Goal: Transaction & Acquisition: Book appointment/travel/reservation

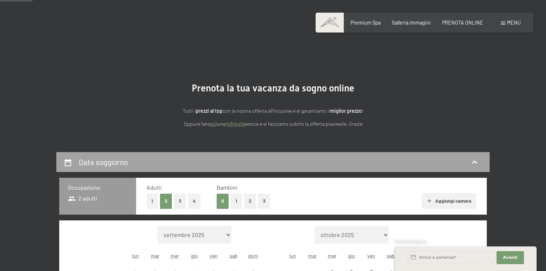
scroll to position [45, 0]
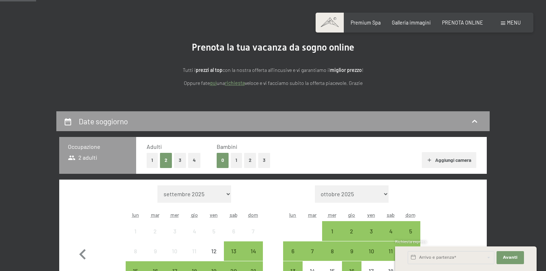
click at [238, 166] on button "1" at bounding box center [236, 160] width 11 height 15
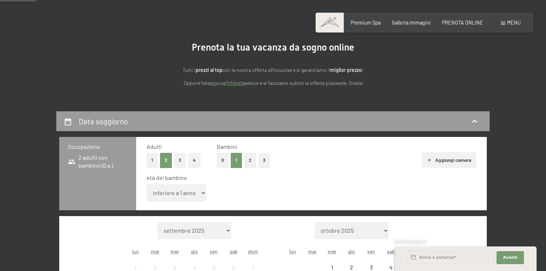
click at [170, 190] on select "inferiore a 1 anno 1 anno 2 anni 3 anni 4 anni 5 anni 6 anni 7 anni 8 anni 9 an…" at bounding box center [177, 192] width 60 height 17
select select "7"
click at [147, 184] on select "inferiore a 1 anno 1 anno 2 anni 3 anni 4 anni 5 anni 6 anni 7 anni 8 anni 9 an…" at bounding box center [177, 192] width 60 height 17
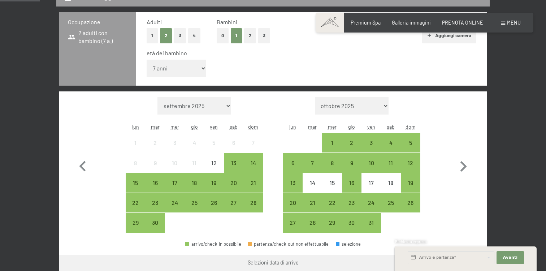
scroll to position [183, 0]
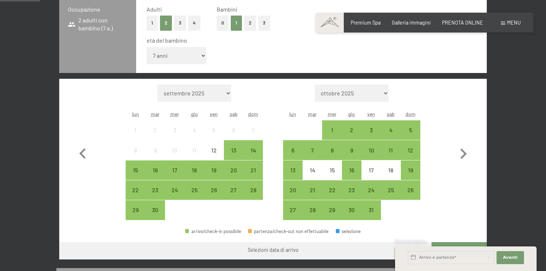
click at [219, 93] on select "settembre 2025 ottobre 2025 novembre 2025 dicembre 2025 gennaio 2026 febbraio 2…" at bounding box center [194, 92] width 74 height 17
select select "2026-02-01"
select select "2026-03-01"
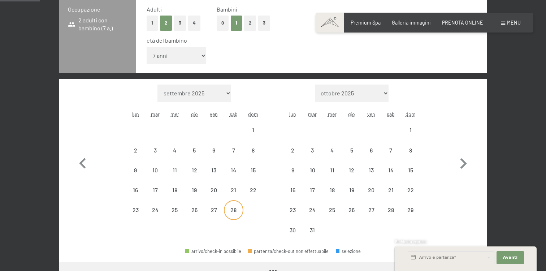
select select "2026-02-01"
select select "2026-03-01"
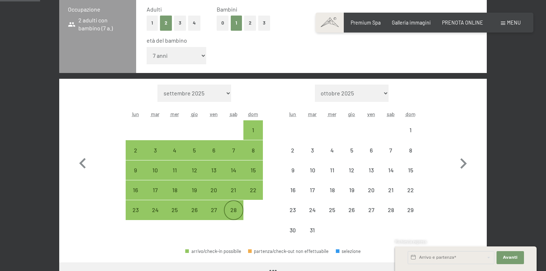
select select "2026-02-01"
select select "2026-03-01"
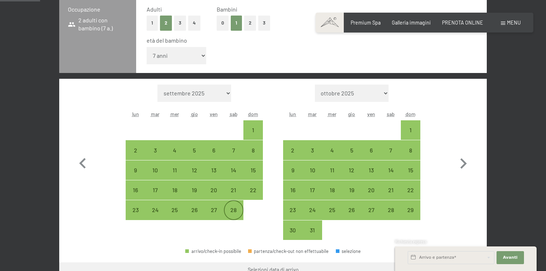
click at [232, 216] on div "28" at bounding box center [234, 216] width 18 height 18
select select "2026-02-01"
select select "2026-03-01"
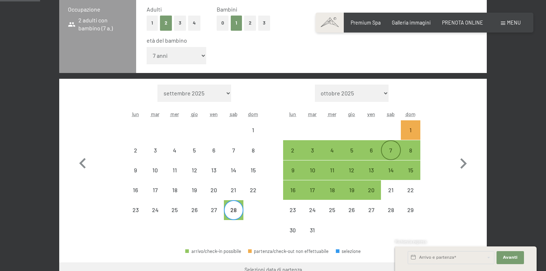
click at [389, 153] on div "7" at bounding box center [391, 156] width 18 height 18
select select "2026-02-01"
select select "2026-03-01"
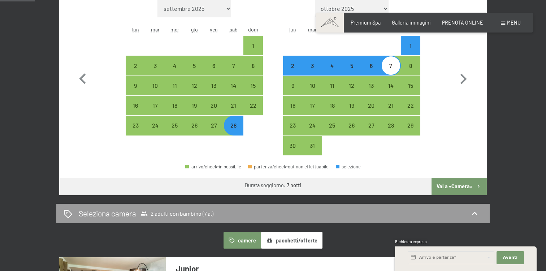
scroll to position [282, 0]
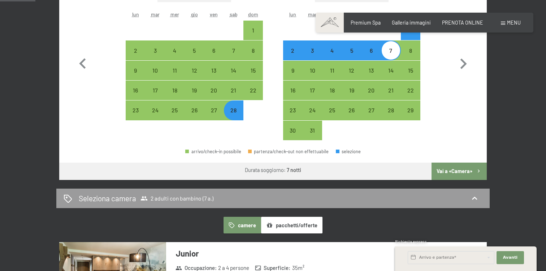
click at [452, 175] on button "Vai a «Camera»" at bounding box center [458, 170] width 55 height 17
select select "2026-02-01"
select select "2026-03-01"
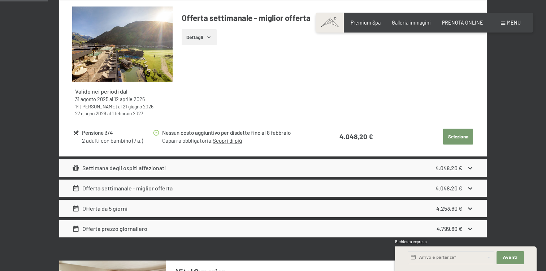
scroll to position [360, 0]
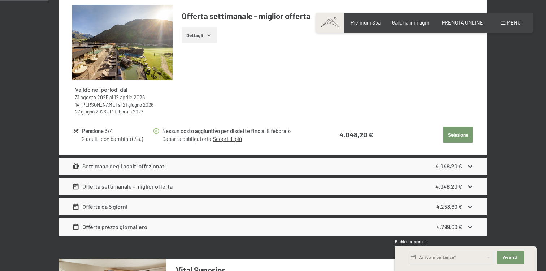
click at [472, 165] on icon at bounding box center [470, 166] width 8 height 8
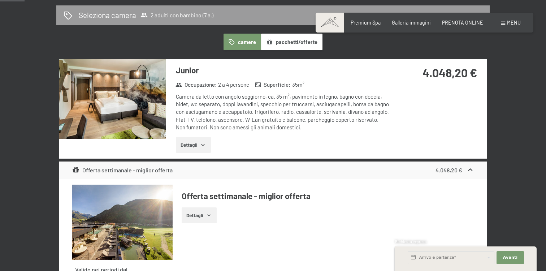
scroll to position [164, 0]
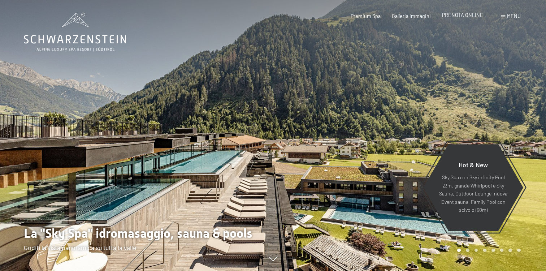
click at [452, 13] on span "PRENOTA ONLINE" at bounding box center [462, 15] width 41 height 6
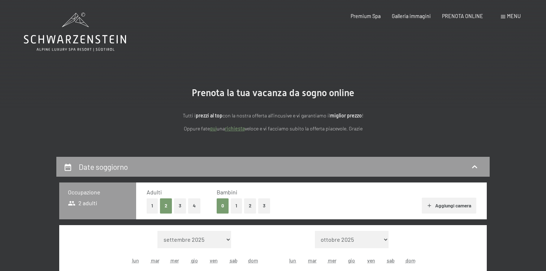
scroll to position [31, 0]
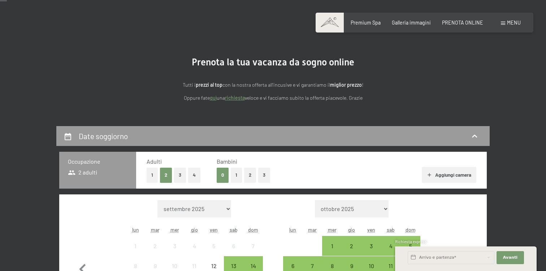
click at [179, 176] on button "3" at bounding box center [180, 174] width 12 height 15
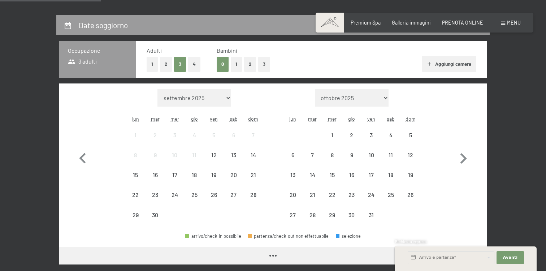
scroll to position [145, 0]
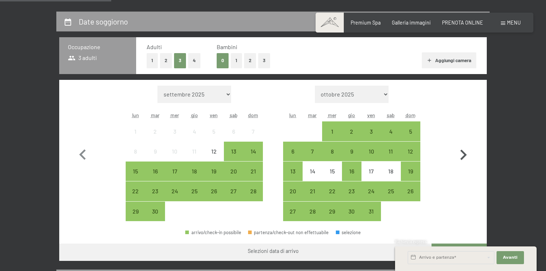
click at [464, 152] on icon "button" at bounding box center [463, 154] width 6 height 10
select select "2025-10-01"
select select "2025-11-01"
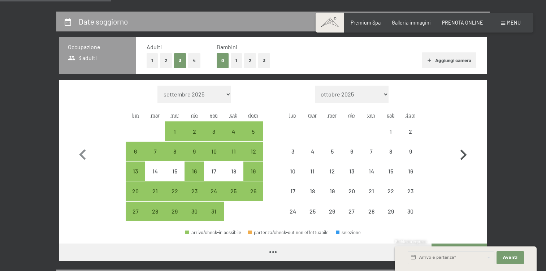
click at [464, 152] on icon "button" at bounding box center [463, 154] width 6 height 10
select select "2025-11-01"
select select "2025-12-01"
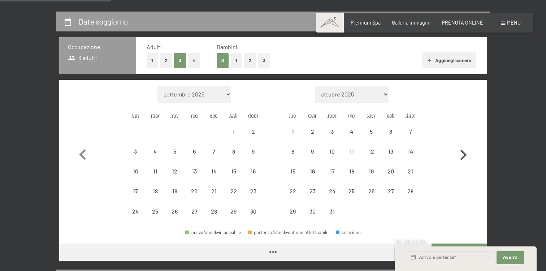
click at [464, 152] on icon "button" at bounding box center [463, 154] width 6 height 10
select select "2025-12-01"
select select "2026-01-01"
select select "2025-12-01"
select select "2026-01-01"
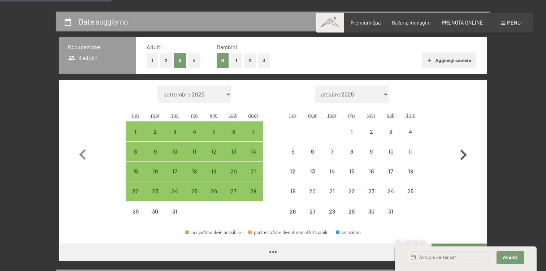
click at [464, 152] on icon "button" at bounding box center [463, 154] width 6 height 10
select select "2026-01-01"
select select "2026-02-01"
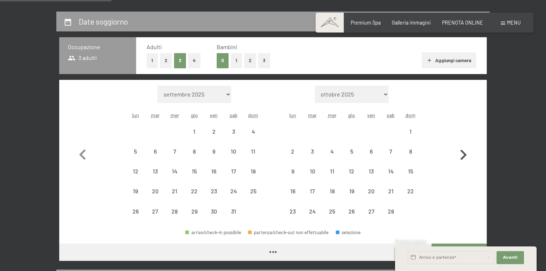
select select "2026-01-01"
select select "2026-02-01"
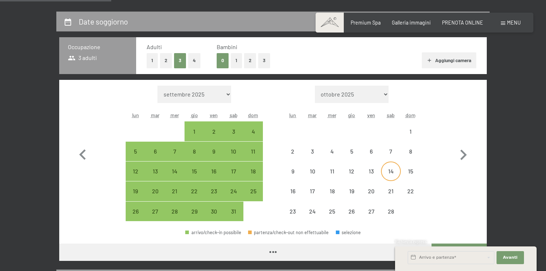
select select "2026-01-01"
select select "2026-02-01"
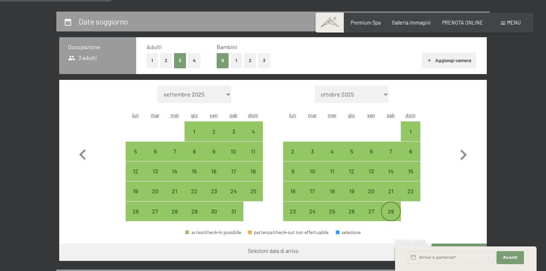
click at [391, 221] on div "28" at bounding box center [391, 217] width 18 height 18
select select "2026-01-01"
select select "2026-02-01"
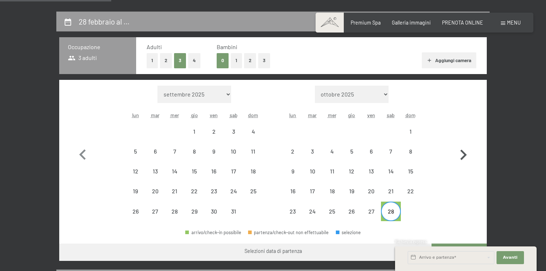
click at [461, 156] on icon "button" at bounding box center [463, 154] width 21 height 21
select select "2026-02-01"
select select "2026-03-01"
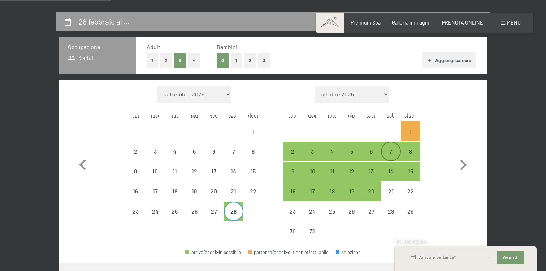
select select "2026-02-01"
select select "2026-03-01"
click at [393, 151] on div "7" at bounding box center [391, 157] width 18 height 18
select select "2026-02-01"
select select "2026-03-01"
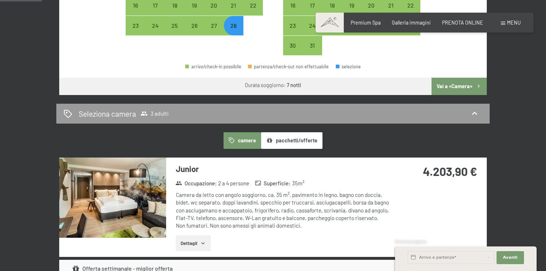
click at [448, 86] on button "Vai a «Camera»" at bounding box center [458, 86] width 55 height 17
select select "2026-02-01"
select select "2026-03-01"
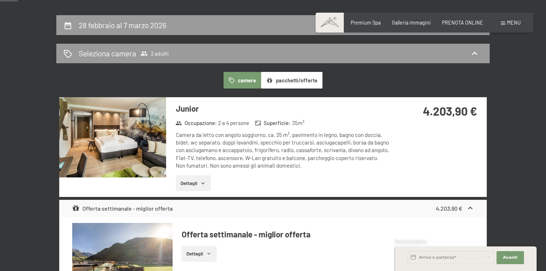
scroll to position [130, 0]
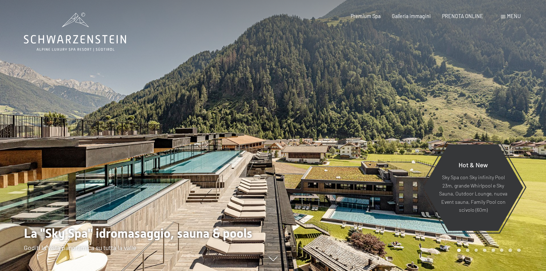
click at [453, 20] on div "Prenotazione Richiesta Premium Spa Galleria immagini PRENOTA ONLINE Menu DE IT …" at bounding box center [424, 16] width 192 height 7
click at [454, 19] on div "Premium Spa Galleria immagini PRENOTA ONLINE" at bounding box center [411, 16] width 166 height 7
click at [452, 15] on span "PRENOTA ONLINE" at bounding box center [462, 15] width 41 height 6
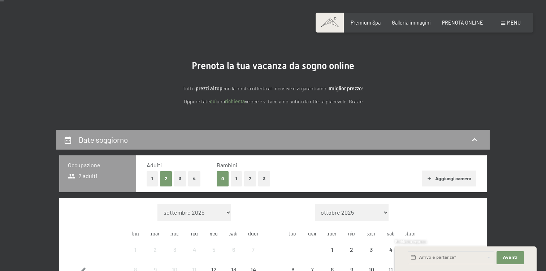
scroll to position [71, 0]
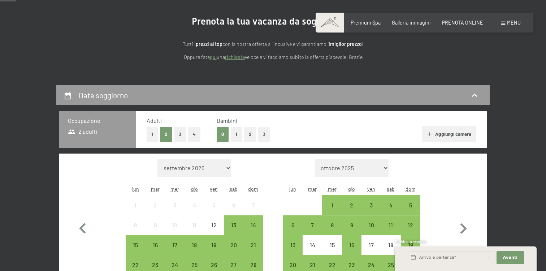
click at [179, 137] on button "3" at bounding box center [180, 134] width 12 height 15
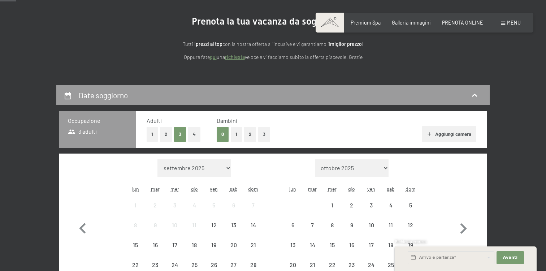
click at [239, 134] on button "1" at bounding box center [236, 134] width 11 height 15
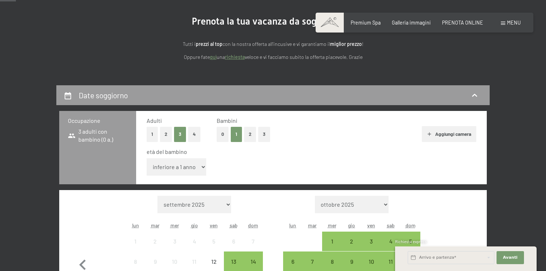
click at [182, 174] on select "inferiore a 1 anno 1 anno 2 anni 3 anni 4 anni 5 anni 6 anni 7 anni 8 anni 9 an…" at bounding box center [177, 166] width 60 height 17
select select "7"
click at [147, 158] on select "inferiore a 1 anno 1 anno 2 anni 3 anni 4 anni 5 anni 6 anni 7 anni 8 anni 9 an…" at bounding box center [177, 166] width 60 height 17
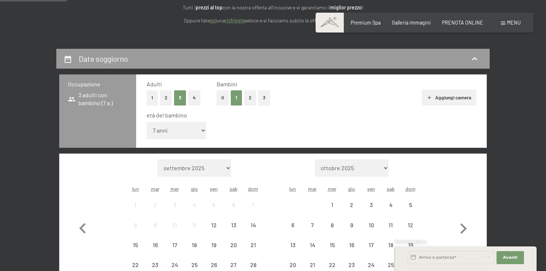
scroll to position [113, 0]
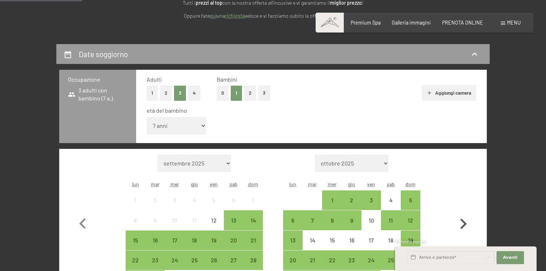
click at [456, 219] on icon "button" at bounding box center [463, 223] width 21 height 21
select select "2025-11-01"
select select "2025-12-01"
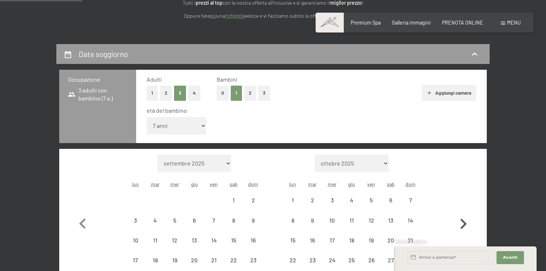
click at [456, 219] on icon "button" at bounding box center [463, 223] width 21 height 21
select select "2025-12-01"
select select "2026-01-01"
click at [456, 219] on icon "button" at bounding box center [463, 223] width 21 height 21
select select "2026-01-01"
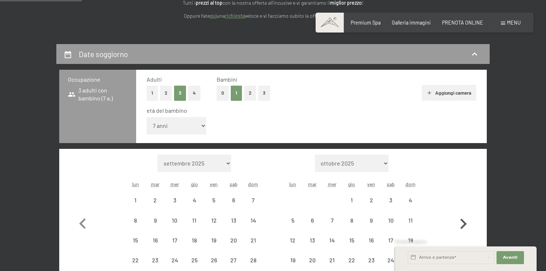
select select "2026-02-01"
select select "2026-01-01"
select select "2026-02-01"
select select "2026-01-01"
select select "2026-02-01"
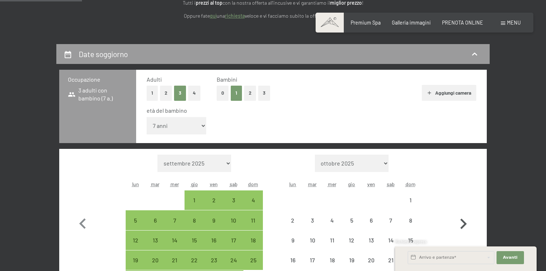
click at [456, 219] on icon "button" at bounding box center [463, 223] width 21 height 21
select select "2026-02-01"
select select "2026-03-01"
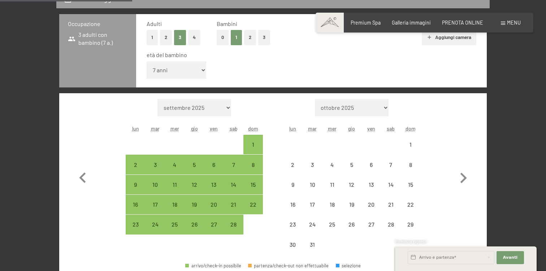
scroll to position [191, 0]
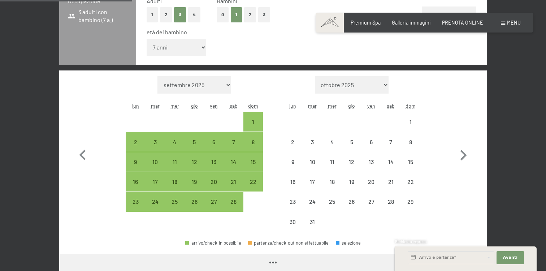
select select "2026-02-01"
select select "2026-03-01"
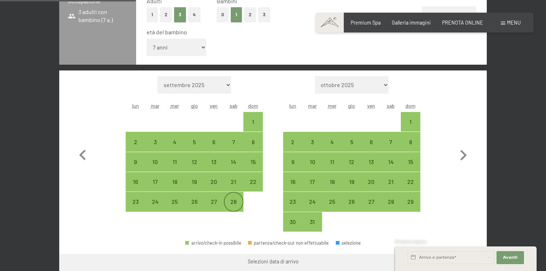
click at [237, 203] on div "28" at bounding box center [234, 208] width 18 height 18
select select "2026-02-01"
select select "[DATE]"
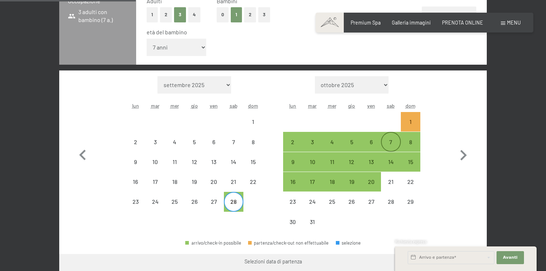
click at [392, 139] on div "7" at bounding box center [391, 148] width 18 height 18
select select "[DATE]"
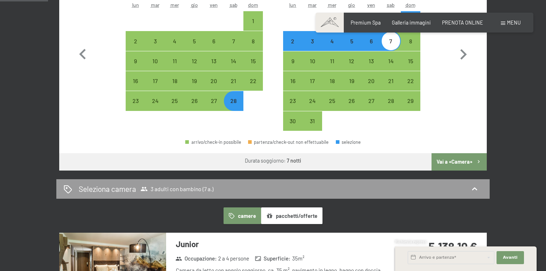
click at [459, 167] on button "Vai a «Camera»" at bounding box center [458, 161] width 55 height 17
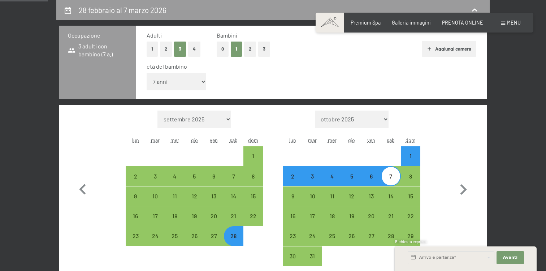
select select "[DATE]"
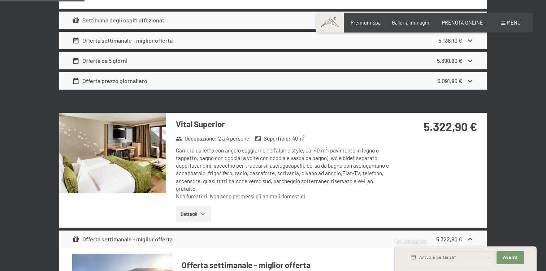
scroll to position [504, 0]
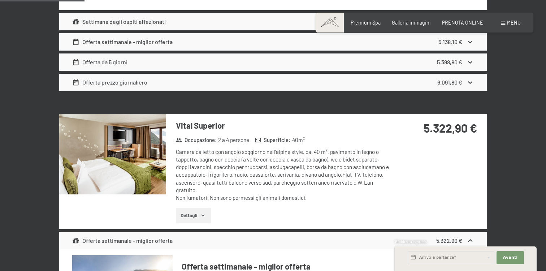
click at [99, 146] on img at bounding box center [112, 154] width 107 height 80
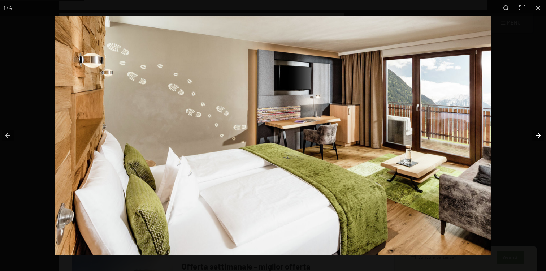
click at [539, 134] on button "button" at bounding box center [533, 135] width 25 height 36
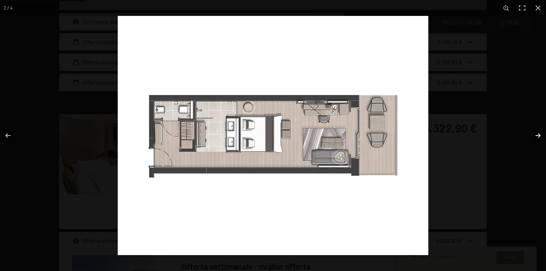
click at [539, 134] on button "button" at bounding box center [533, 135] width 25 height 36
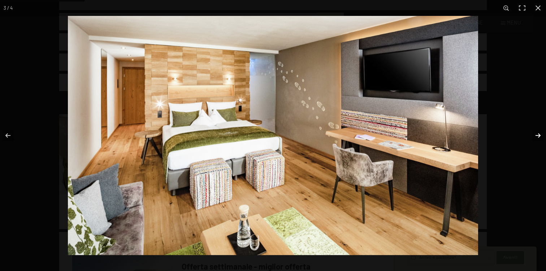
click at [536, 138] on button "button" at bounding box center [533, 135] width 25 height 36
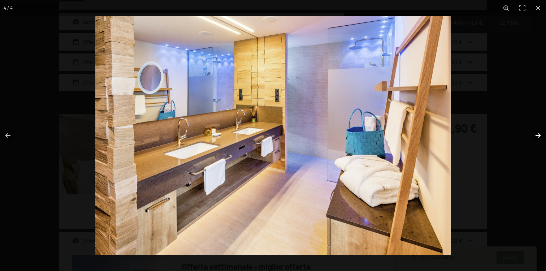
click at [536, 138] on button "button" at bounding box center [533, 135] width 25 height 36
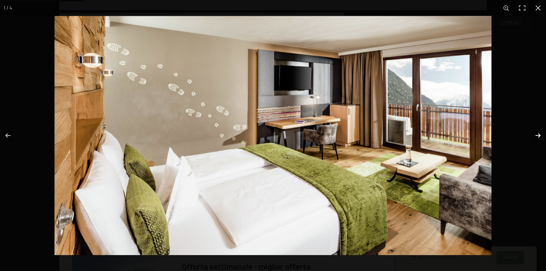
click at [536, 138] on button "button" at bounding box center [533, 135] width 25 height 36
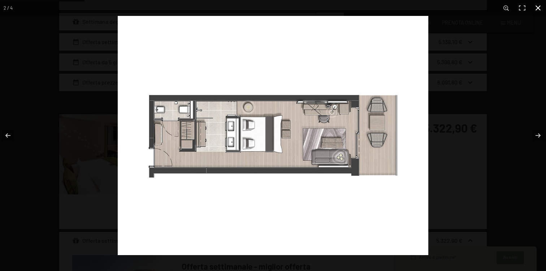
click at [539, 9] on button "button" at bounding box center [538, 8] width 16 height 16
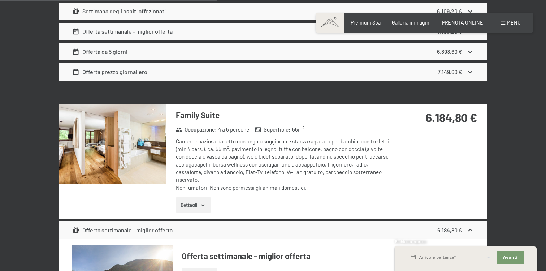
scroll to position [1301, 0]
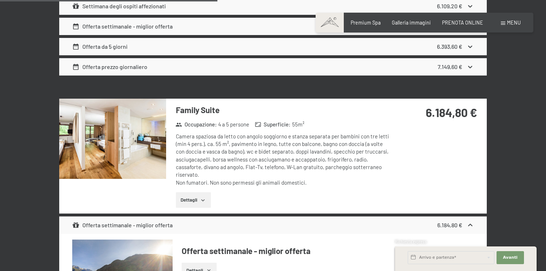
click at [282, 167] on div "Camera spaziosa da letto con angolo soggiorno e stanza separata per bambini con…" at bounding box center [283, 159] width 215 height 54
click at [148, 153] on img at bounding box center [112, 139] width 107 height 80
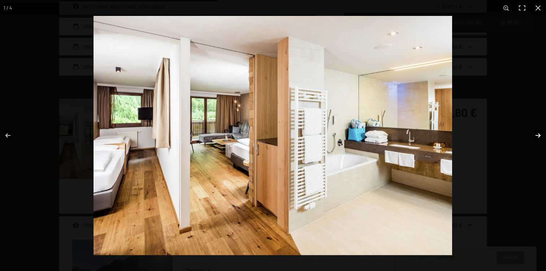
click at [538, 131] on button "button" at bounding box center [533, 135] width 25 height 36
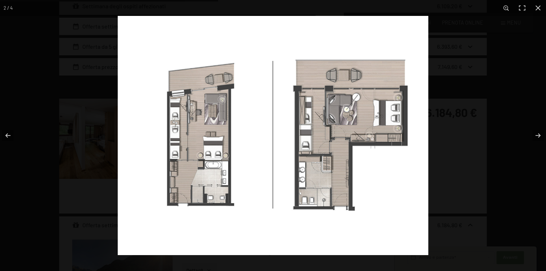
click at [314, 116] on img at bounding box center [273, 135] width 310 height 239
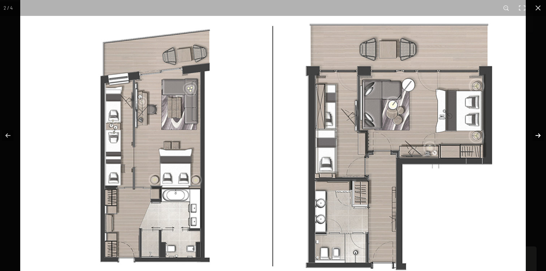
click at [537, 132] on button "button" at bounding box center [533, 135] width 25 height 36
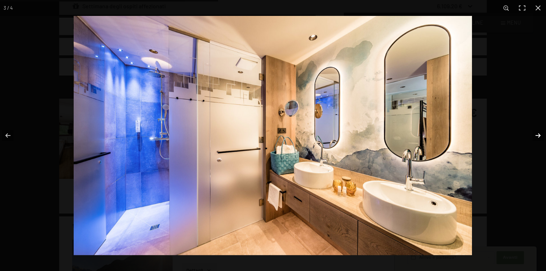
click at [537, 132] on button "button" at bounding box center [533, 135] width 25 height 36
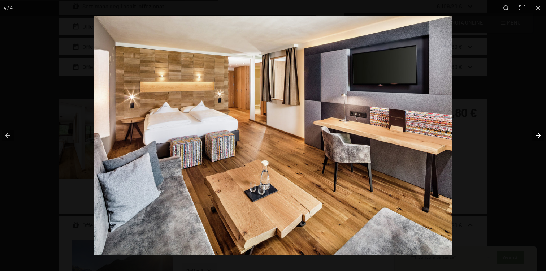
click at [537, 132] on button "button" at bounding box center [533, 135] width 25 height 36
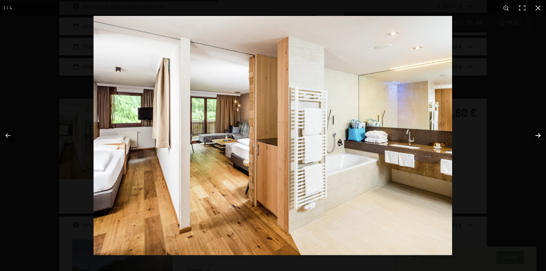
click at [532, 132] on button "button" at bounding box center [533, 135] width 25 height 36
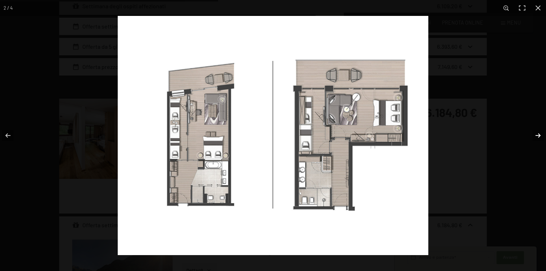
click at [532, 132] on button "button" at bounding box center [533, 135] width 25 height 36
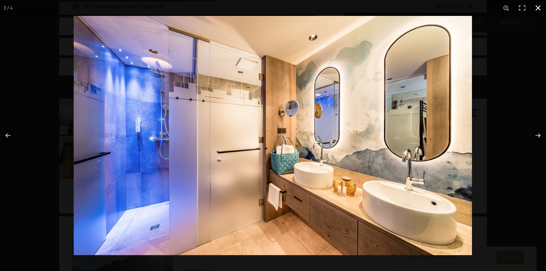
click at [538, 4] on button "button" at bounding box center [538, 8] width 16 height 16
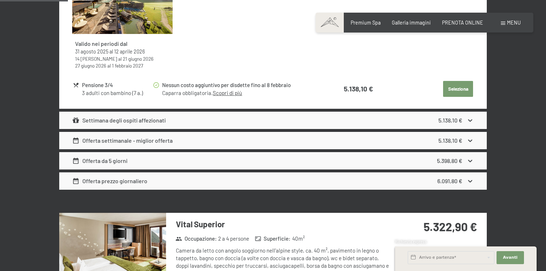
scroll to position [407, 0]
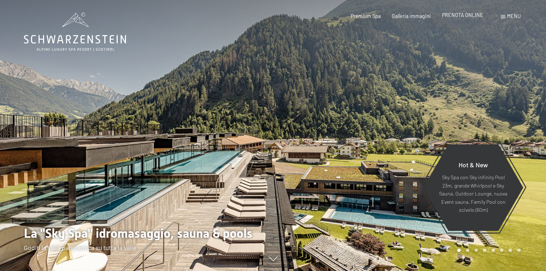
click at [467, 18] on div "PRENOTA ONLINE" at bounding box center [462, 15] width 41 height 7
click at [462, 14] on span "PRENOTA ONLINE" at bounding box center [462, 15] width 41 height 6
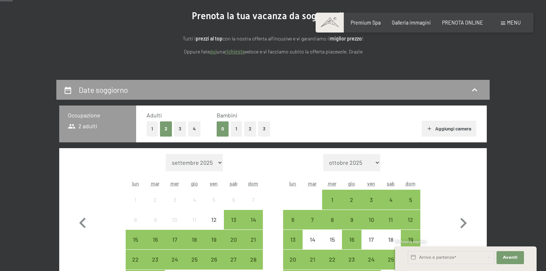
scroll to position [85, 0]
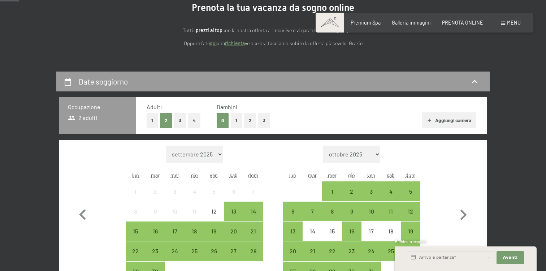
click at [240, 126] on button "1" at bounding box center [236, 120] width 11 height 15
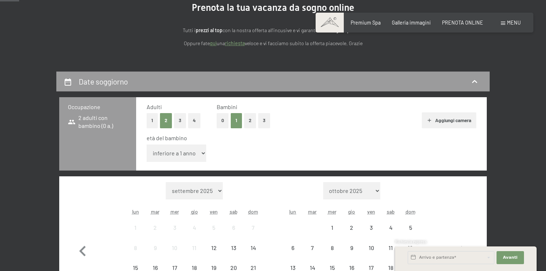
click at [184, 155] on select "inferiore a 1 anno 1 anno 2 anni 3 anni 4 anni 5 anni 6 anni 7 anni 8 anni 9 an…" at bounding box center [177, 152] width 60 height 17
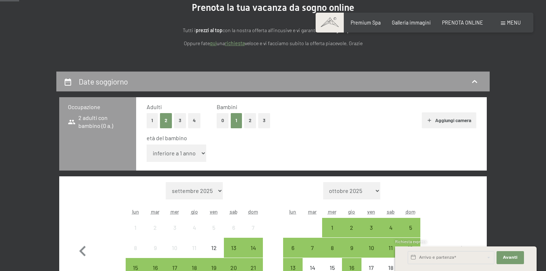
select select "7"
click at [147, 144] on select "inferiore a 1 anno 1 anno 2 anni 3 anni 4 anni 5 anni 6 anni 7 anni 8 anni 9 an…" at bounding box center [177, 152] width 60 height 17
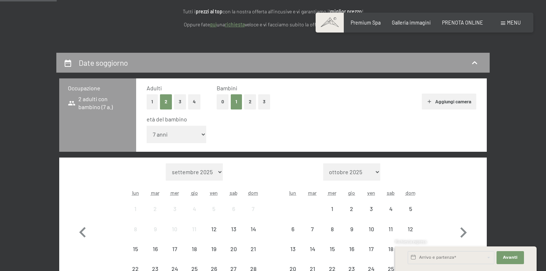
scroll to position [147, 0]
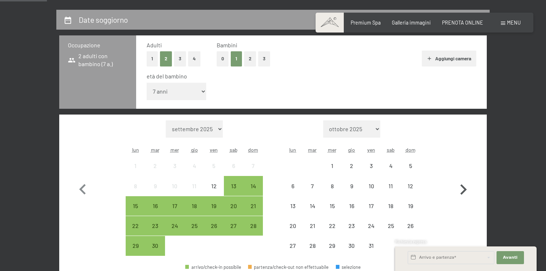
click at [461, 190] on icon "button" at bounding box center [463, 189] width 21 height 21
select select "2025-10-01"
select select "2025-11-01"
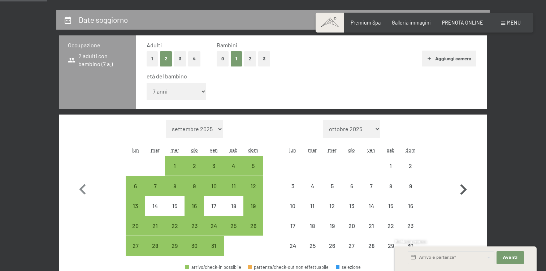
click at [461, 190] on icon "button" at bounding box center [463, 189] width 21 height 21
select select "2025-11-01"
select select "2025-12-01"
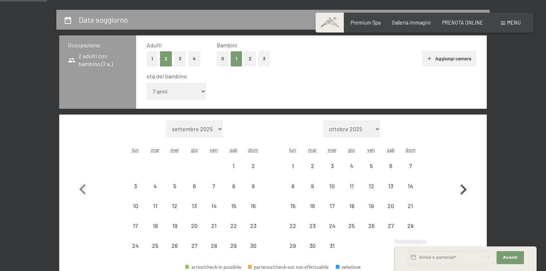
click at [461, 190] on icon "button" at bounding box center [463, 189] width 21 height 21
select select "2025-12-01"
select select "2026-01-01"
click at [461, 190] on icon "button" at bounding box center [463, 189] width 21 height 21
select select "2026-01-01"
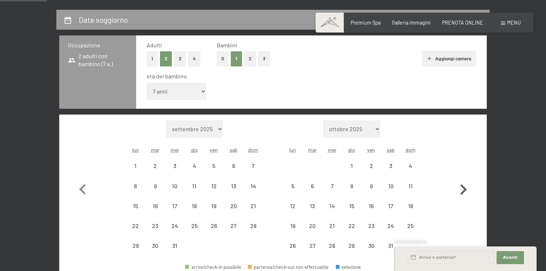
select select "2026-02-01"
click at [461, 190] on icon "button" at bounding box center [463, 189] width 21 height 21
select select "2026-02-01"
select select "2026-03-01"
select select "2026-02-01"
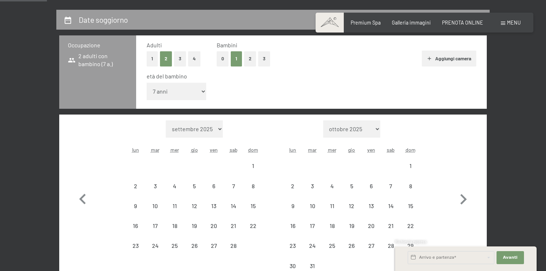
select select "2026-03-01"
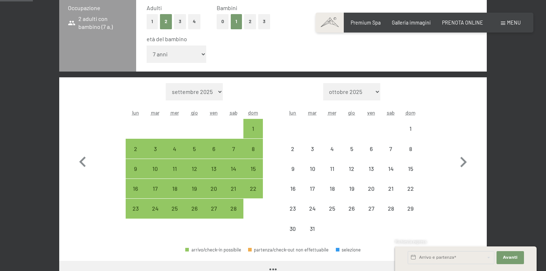
scroll to position [198, 0]
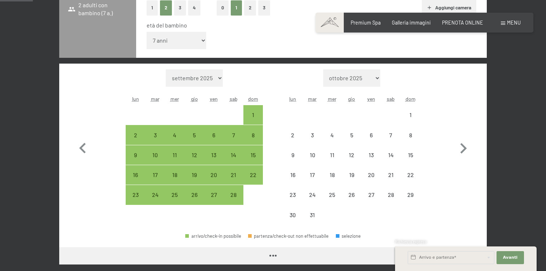
select select "2026-02-01"
select select "2026-03-01"
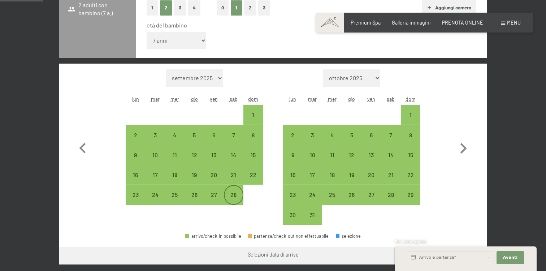
click at [232, 203] on div "28" at bounding box center [234, 201] width 18 height 18
select select "2026-02-01"
select select "2026-03-01"
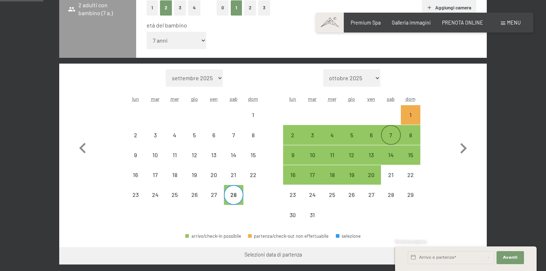
click at [388, 139] on div "7" at bounding box center [391, 141] width 18 height 18
select select "2026-02-01"
select select "2026-03-01"
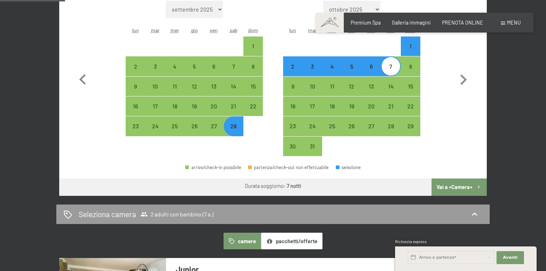
scroll to position [318, 0]
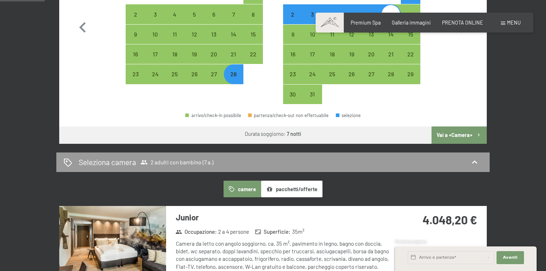
click at [453, 135] on button "Vai a «Camera»" at bounding box center [458, 134] width 55 height 17
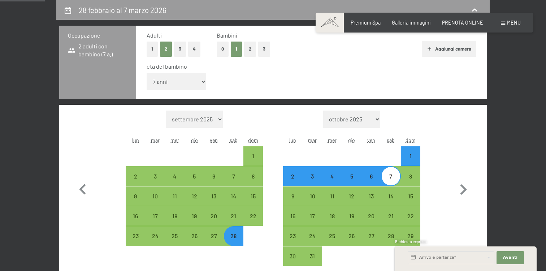
select select "2026-02-01"
select select "2026-03-01"
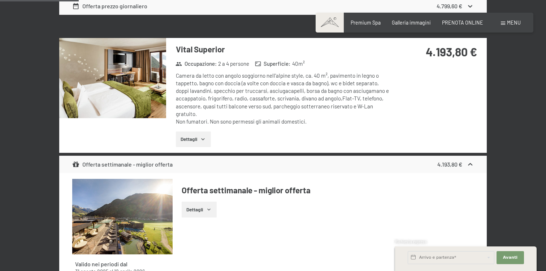
scroll to position [579, 0]
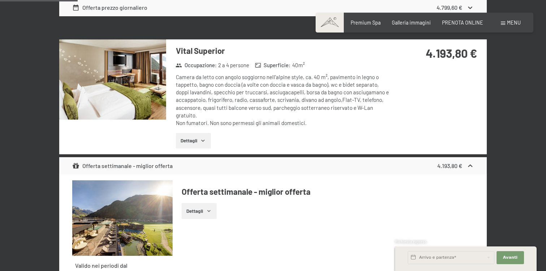
click at [123, 86] on img at bounding box center [112, 79] width 107 height 80
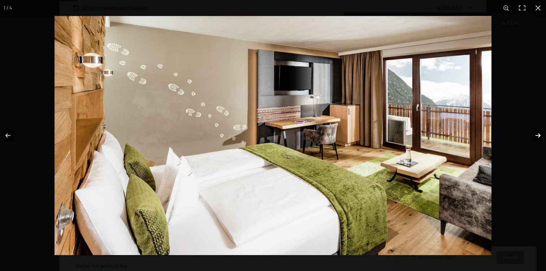
click at [536, 140] on button "button" at bounding box center [533, 135] width 25 height 36
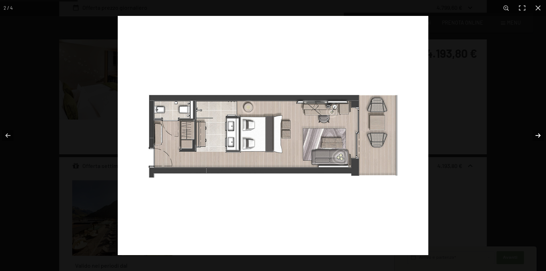
click at [536, 140] on button "button" at bounding box center [533, 135] width 25 height 36
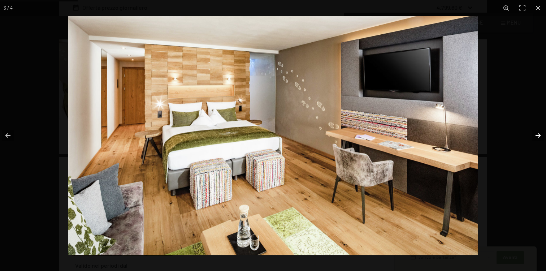
click at [536, 140] on button "button" at bounding box center [533, 135] width 25 height 36
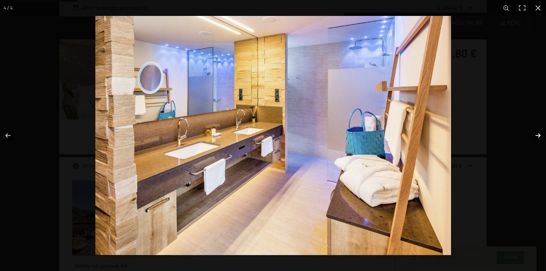
click at [536, 140] on button "button" at bounding box center [533, 135] width 25 height 36
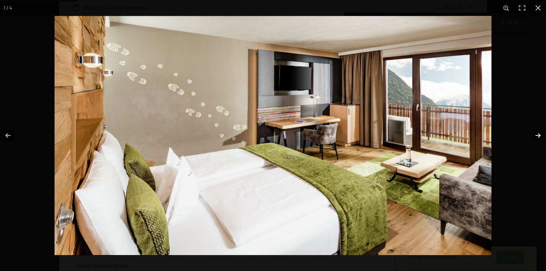
click at [536, 140] on button "button" at bounding box center [533, 135] width 25 height 36
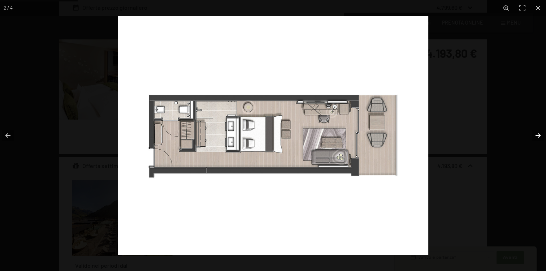
click at [536, 140] on button "button" at bounding box center [533, 135] width 25 height 36
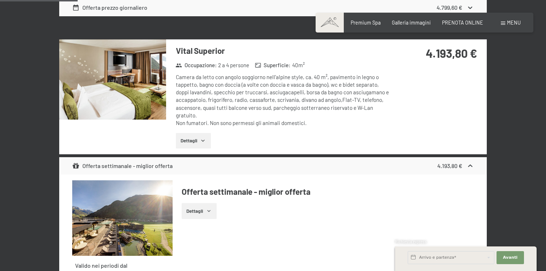
click at [0, 0] on button "button" at bounding box center [0, 0] width 0 height 0
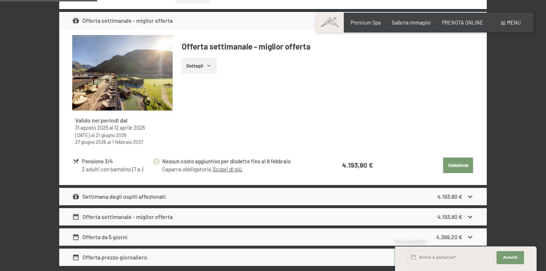
scroll to position [729, 0]
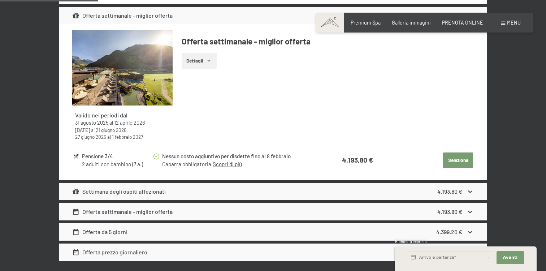
click at [452, 155] on button "Seleziona" at bounding box center [458, 160] width 30 height 16
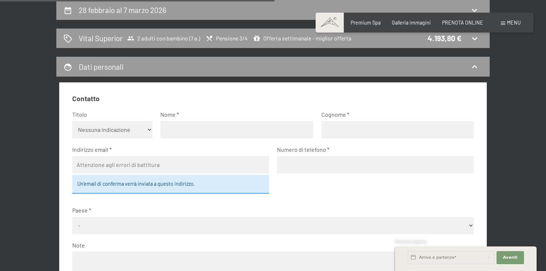
click at [148, 134] on select "Nessuna indicazione Sig.ra Sig." at bounding box center [112, 129] width 80 height 17
select select "m"
click at [72, 121] on select "Nessuna indicazione Sig.ra Sig." at bounding box center [112, 129] width 80 height 17
click at [170, 129] on input "text" at bounding box center [236, 129] width 153 height 17
type input "Marco"
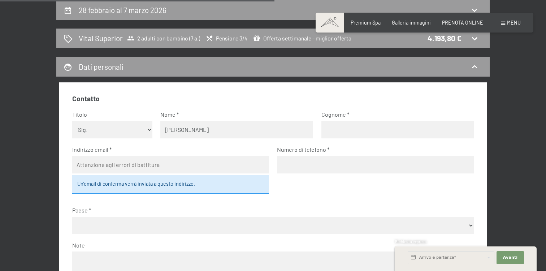
type input "Forcina"
type input "marco.forcina87@gmail.com"
type input "3403330759"
select select "ITA"
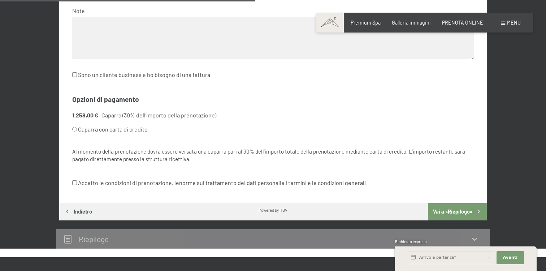
scroll to position [392, 0]
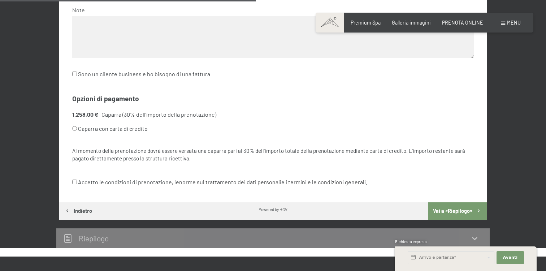
click at [75, 180] on input "Accetto le condizioni di prenotazione, le norme sul trattamento dei dati person…" at bounding box center [74, 181] width 5 height 5
checkbox input "true"
click at [74, 129] on input "Caparra con carta di credito" at bounding box center [74, 128] width 5 height 5
radio input "true"
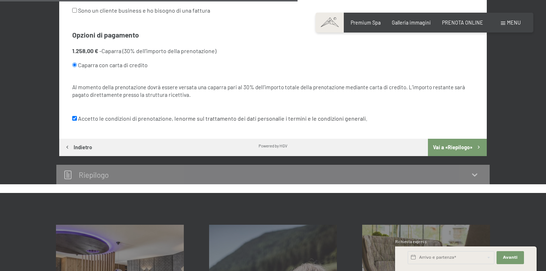
click at [462, 147] on button "Vai a «Riepilogo»" at bounding box center [457, 147] width 59 height 17
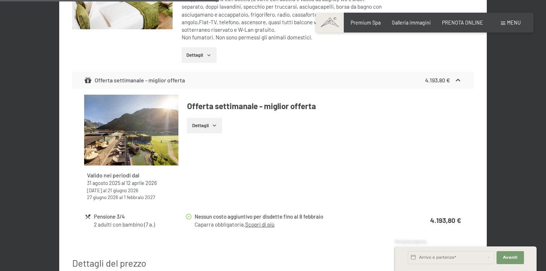
scroll to position [466, 0]
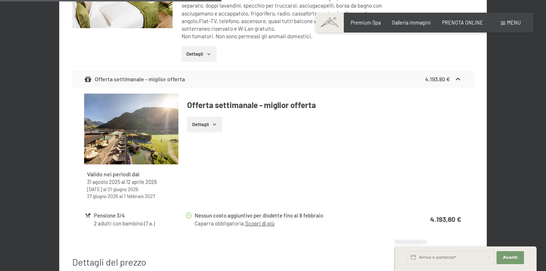
click at [265, 220] on link "Scopri di più" at bounding box center [259, 223] width 29 height 6
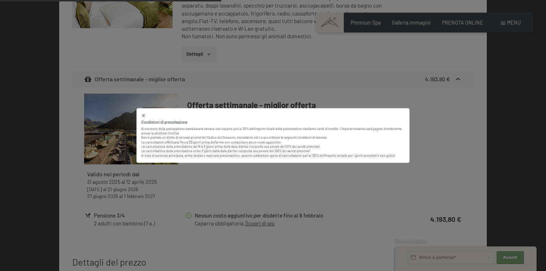
click at [143, 115] on icon at bounding box center [143, 115] width 3 height 3
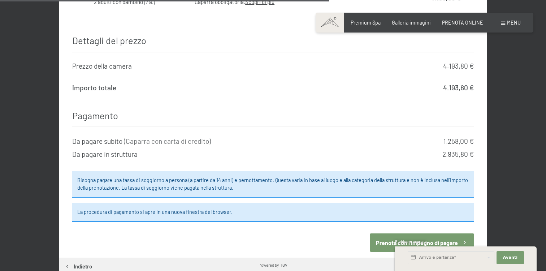
scroll to position [698, 0]
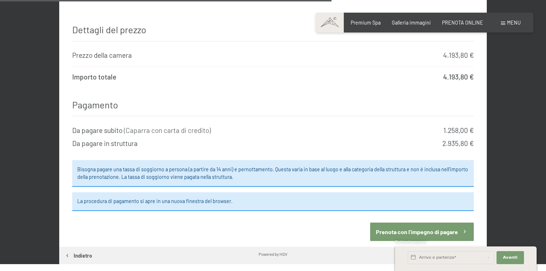
click at [390, 223] on button "Prenota con l’impegno di pagare" at bounding box center [422, 231] width 104 height 18
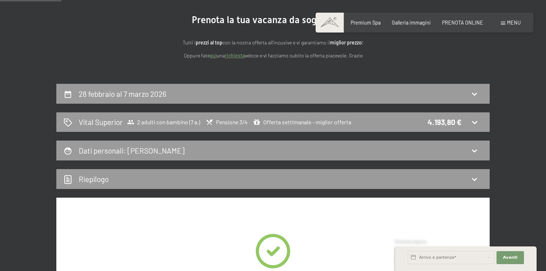
scroll to position [0, 0]
